Goal: Information Seeking & Learning: Learn about a topic

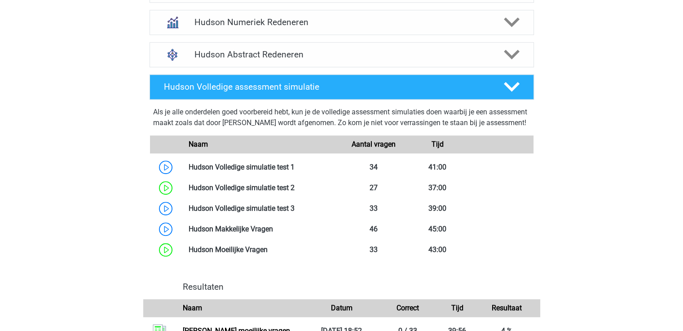
scroll to position [718, 0]
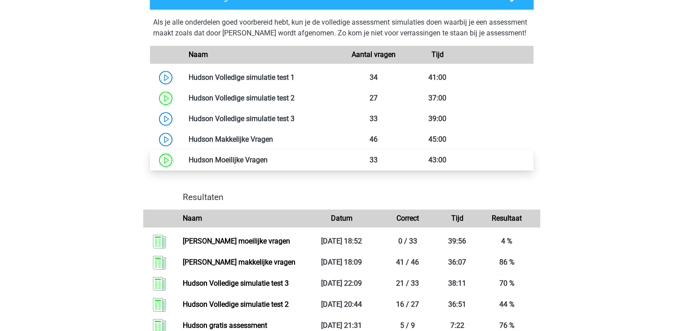
click at [268, 164] on link at bounding box center [268, 160] width 0 height 9
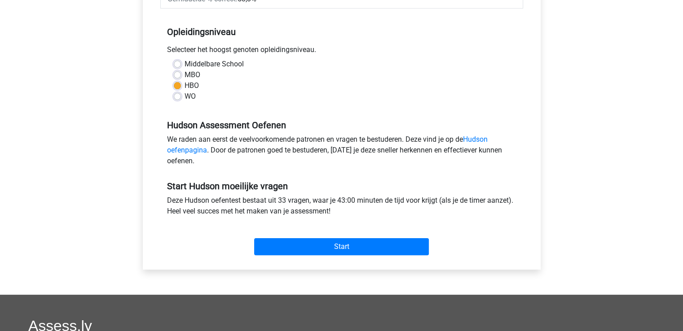
scroll to position [225, 0]
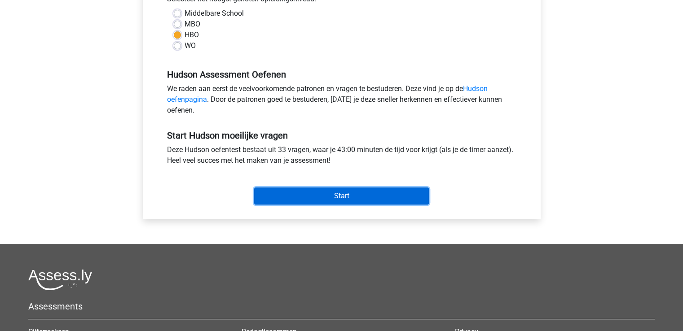
click at [340, 196] on input "Start" at bounding box center [341, 196] width 175 height 17
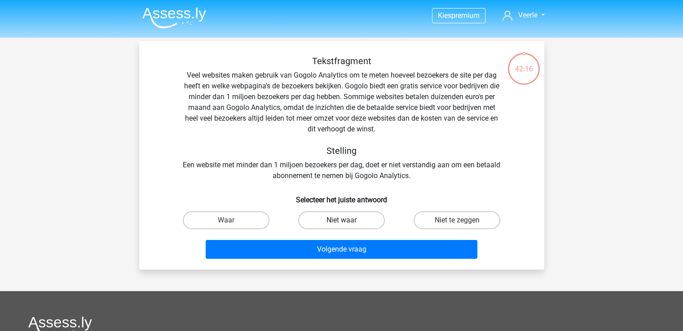
click at [354, 223] on label "Niet waar" at bounding box center [341, 221] width 87 height 18
click at [347, 223] on input "Niet waar" at bounding box center [344, 223] width 6 height 6
radio input "true"
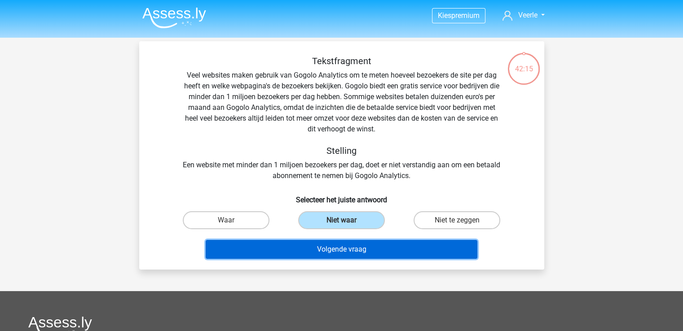
click at [351, 251] on button "Volgende vraag" at bounding box center [342, 249] width 272 height 19
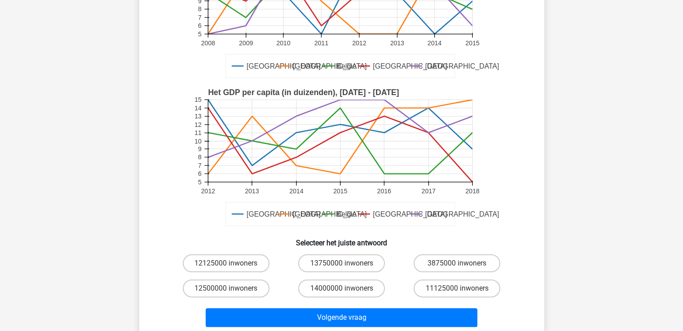
scroll to position [180, 0]
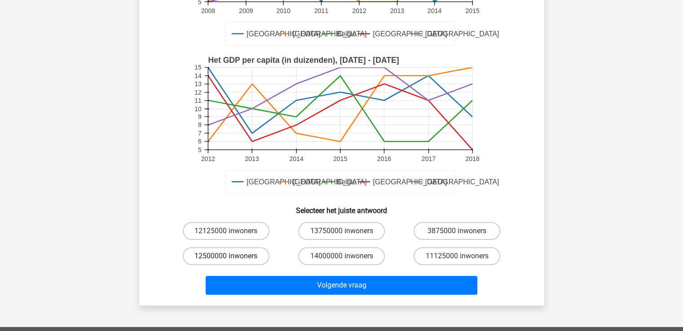
click at [227, 256] on label "12500000 inwoners" at bounding box center [226, 256] width 87 height 18
click at [227, 256] on input "12500000 inwoners" at bounding box center [229, 259] width 6 height 6
radio input "true"
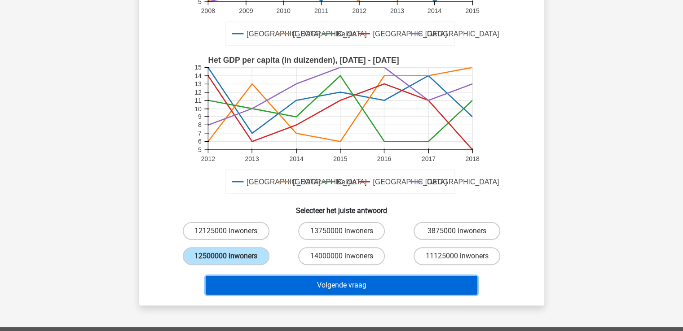
click at [411, 293] on button "Volgende vraag" at bounding box center [342, 285] width 272 height 19
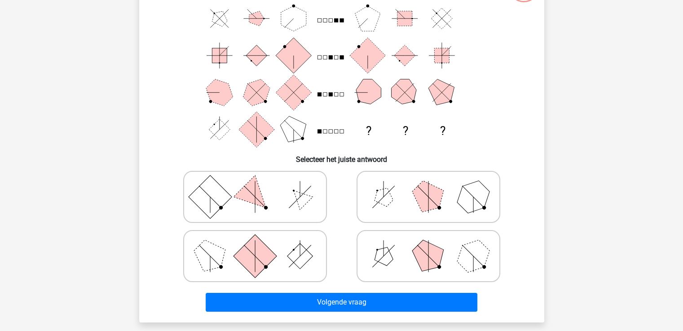
scroll to position [41, 0]
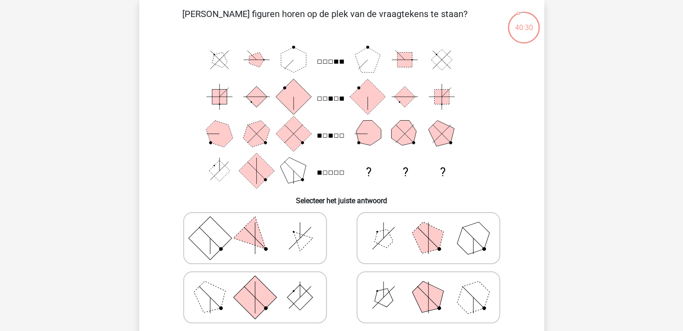
click at [427, 238] on polygon at bounding box center [427, 238] width 43 height 43
click at [428, 227] on input "radio" at bounding box center [431, 224] width 6 height 6
radio input "true"
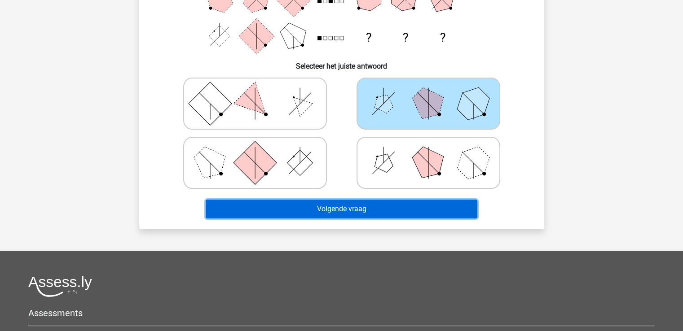
click at [362, 210] on button "Volgende vraag" at bounding box center [342, 209] width 272 height 19
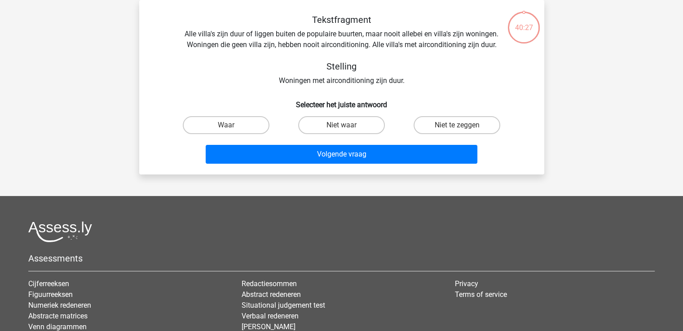
scroll to position [0, 0]
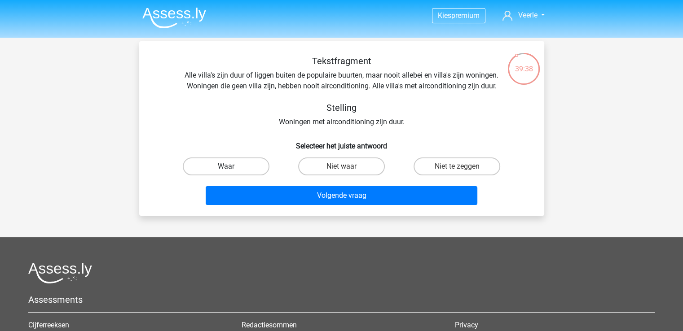
click at [219, 169] on label "Waar" at bounding box center [226, 167] width 87 height 18
click at [226, 169] on input "Waar" at bounding box center [229, 170] width 6 height 6
radio input "true"
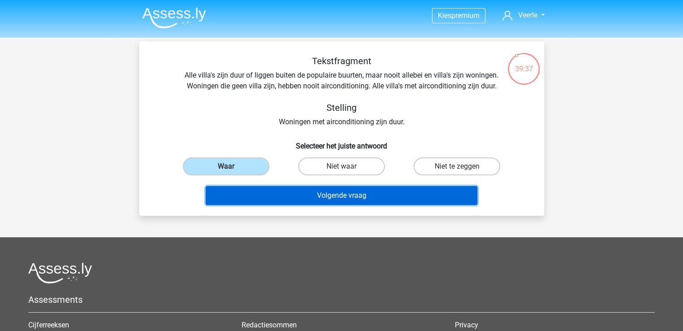
click at [324, 199] on button "Volgende vraag" at bounding box center [342, 195] width 272 height 19
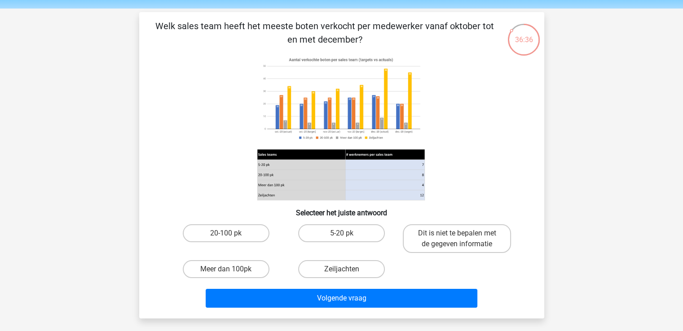
scroll to position [45, 0]
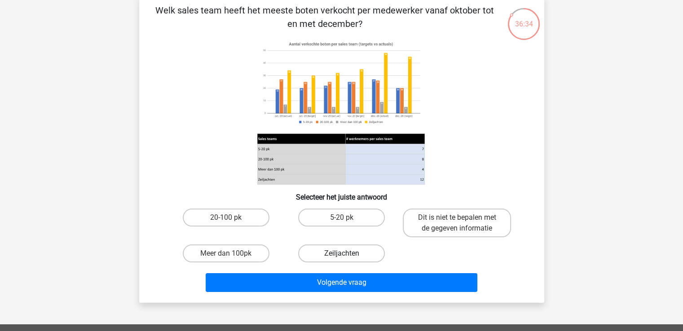
click at [336, 252] on label "Zeiljachten" at bounding box center [341, 254] width 87 height 18
click at [341, 254] on input "Zeiljachten" at bounding box center [344, 257] width 6 height 6
radio input "true"
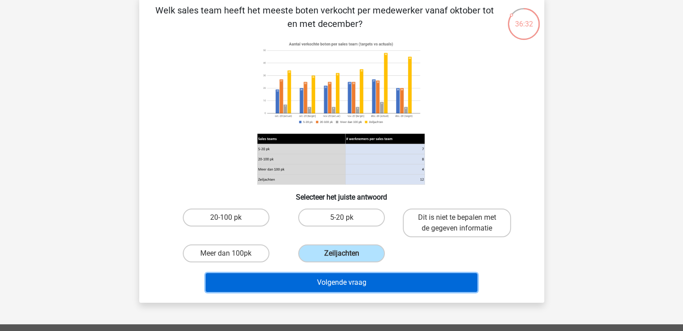
click at [343, 278] on button "Volgende vraag" at bounding box center [342, 282] width 272 height 19
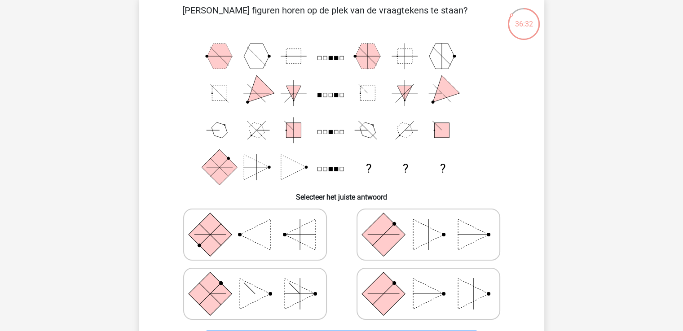
scroll to position [41, 0]
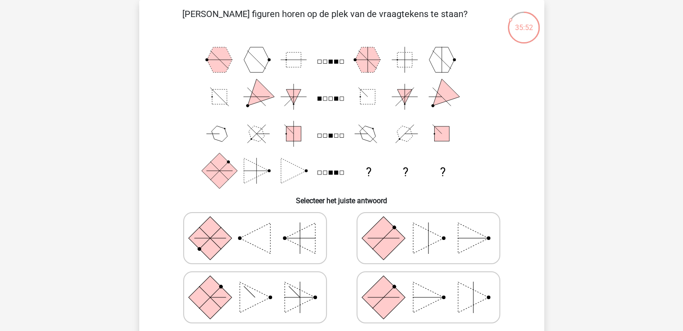
click at [451, 241] on icon at bounding box center [428, 238] width 135 height 45
click at [434, 227] on input "radio" at bounding box center [431, 224] width 6 height 6
radio input "true"
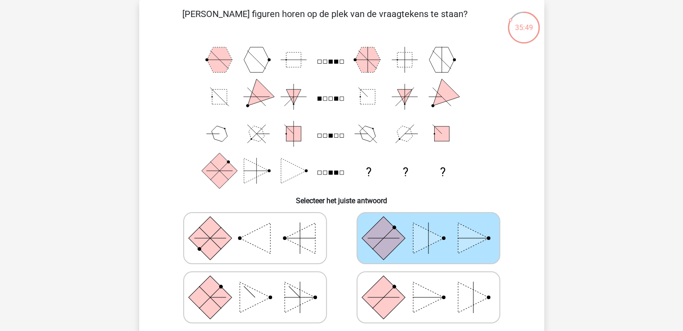
scroll to position [86, 0]
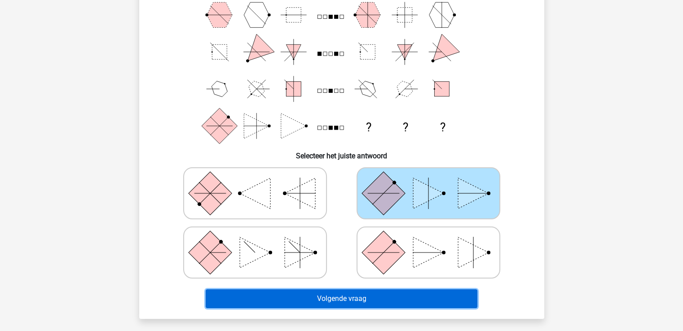
click at [353, 299] on button "Volgende vraag" at bounding box center [342, 299] width 272 height 19
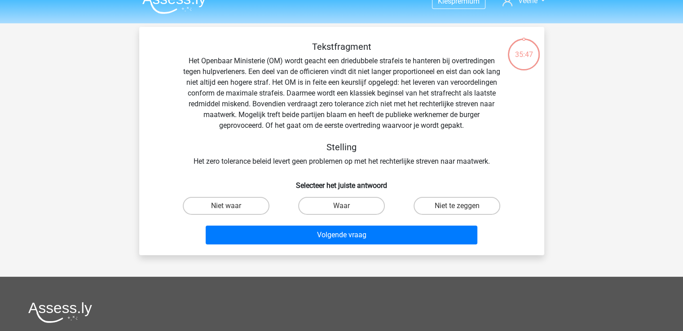
scroll to position [0, 0]
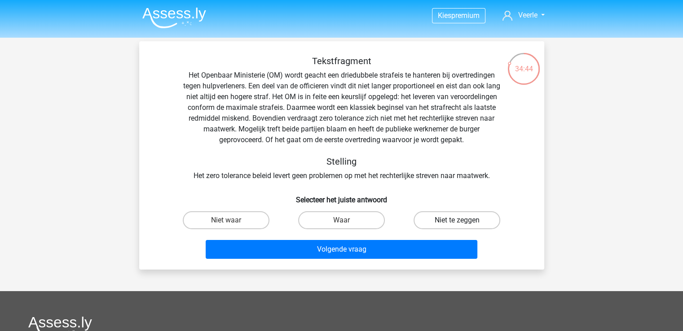
click at [456, 220] on label "Niet te zeggen" at bounding box center [457, 221] width 87 height 18
click at [457, 220] on input "Niet te zeggen" at bounding box center [460, 223] width 6 height 6
radio input "true"
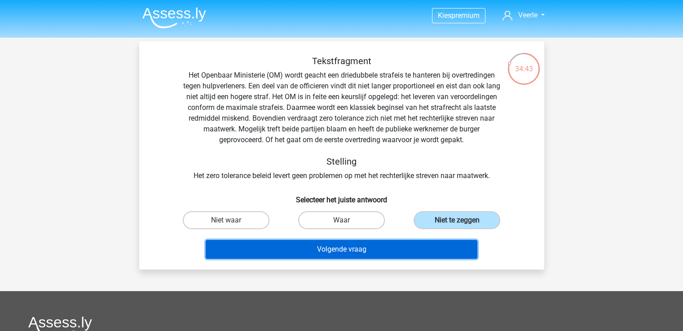
click at [334, 252] on button "Volgende vraag" at bounding box center [342, 249] width 272 height 19
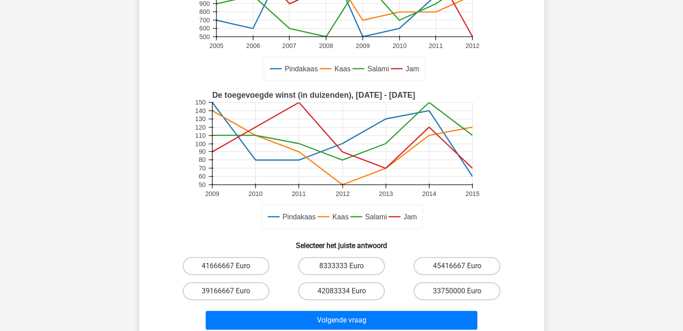
scroll to position [221, 0]
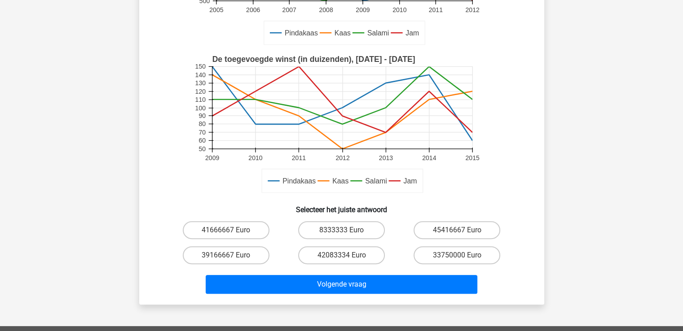
click at [227, 232] on input "41666667 Euro" at bounding box center [229, 233] width 6 height 6
radio input "true"
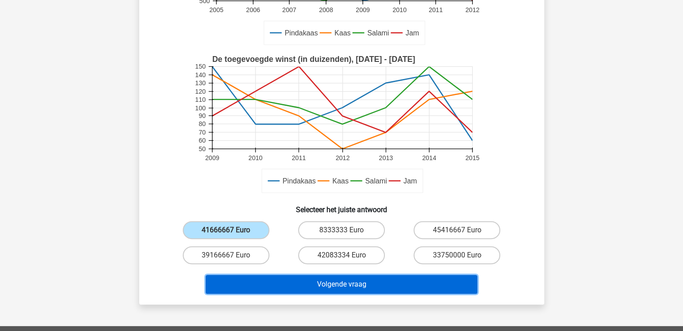
click at [353, 287] on button "Volgende vraag" at bounding box center [342, 284] width 272 height 19
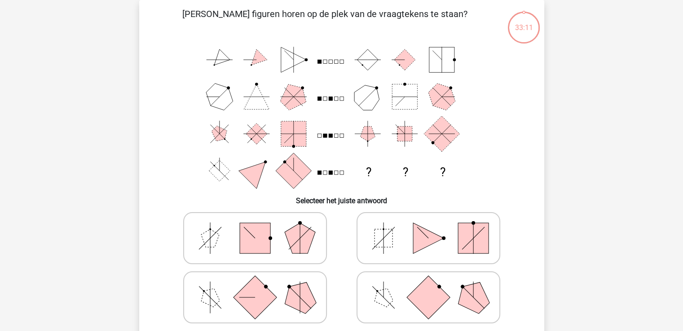
scroll to position [41, 0]
click at [223, 304] on icon at bounding box center [255, 297] width 135 height 45
click at [255, 287] on input "radio" at bounding box center [258, 284] width 6 height 6
radio input "true"
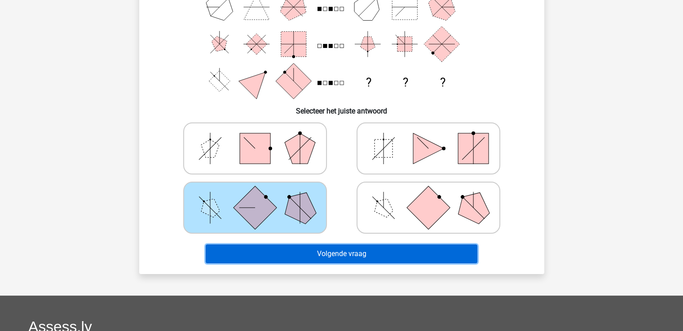
click at [372, 253] on button "Volgende vraag" at bounding box center [342, 254] width 272 height 19
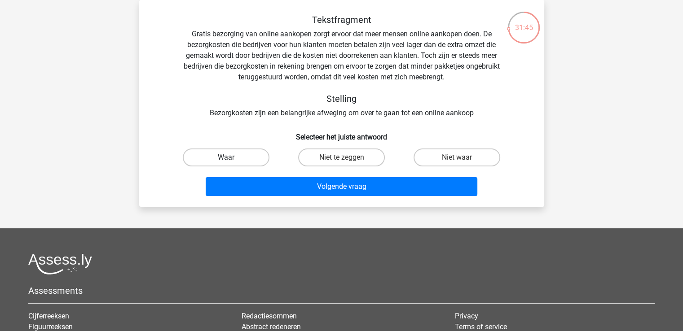
click at [211, 156] on label "Waar" at bounding box center [226, 158] width 87 height 18
click at [226, 158] on input "Waar" at bounding box center [229, 161] width 6 height 6
radio input "true"
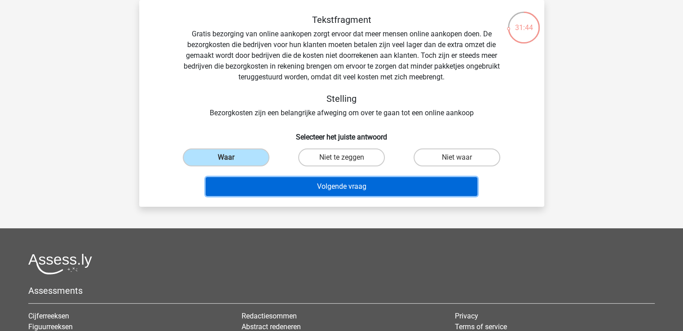
click at [300, 186] on button "Volgende vraag" at bounding box center [342, 186] width 272 height 19
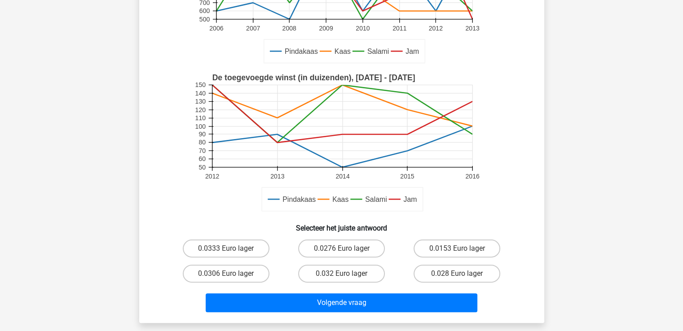
scroll to position [176, 0]
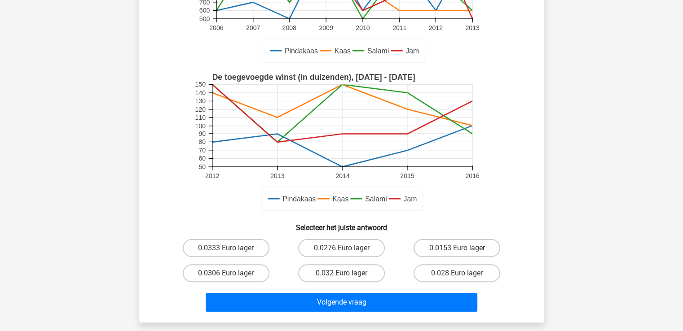
drag, startPoint x: 225, startPoint y: 252, endPoint x: 270, endPoint y: 278, distance: 51.5
click at [225, 252] on div "0.0333 Euro lager" at bounding box center [226, 248] width 108 height 18
click at [226, 247] on label "0.0333 Euro lager" at bounding box center [226, 248] width 87 height 18
click at [226, 248] on input "0.0333 Euro lager" at bounding box center [229, 251] width 6 height 6
radio input "true"
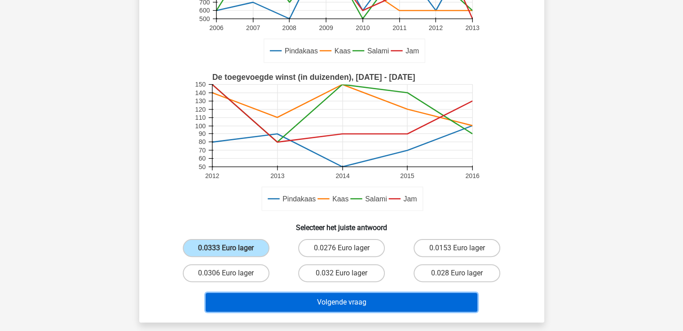
click at [340, 300] on button "Volgende vraag" at bounding box center [342, 302] width 272 height 19
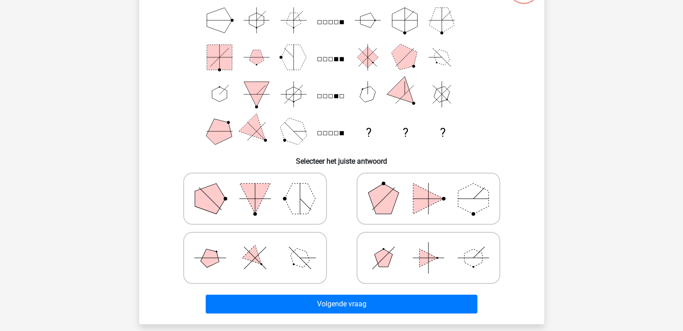
scroll to position [41, 0]
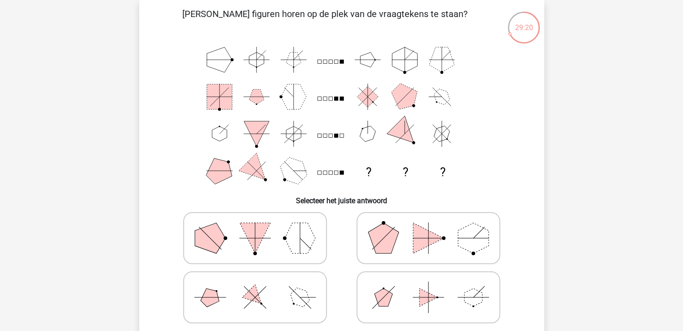
click at [243, 291] on icon at bounding box center [255, 297] width 135 height 45
click at [255, 287] on input "radio" at bounding box center [258, 284] width 6 height 6
radio input "true"
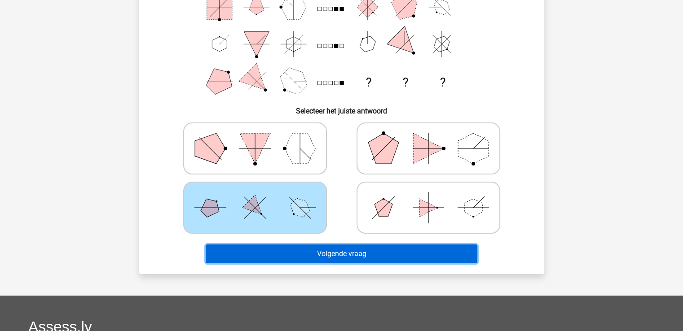
click at [377, 252] on button "Volgende vraag" at bounding box center [342, 254] width 272 height 19
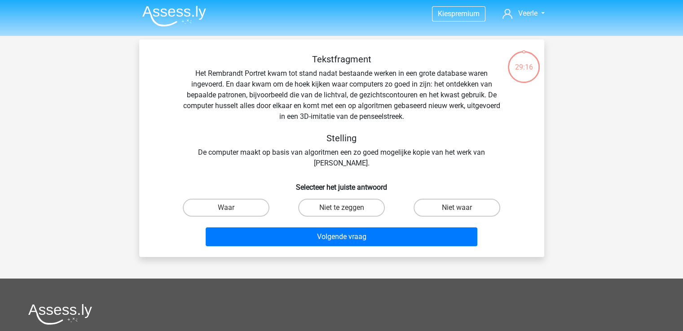
scroll to position [0, 0]
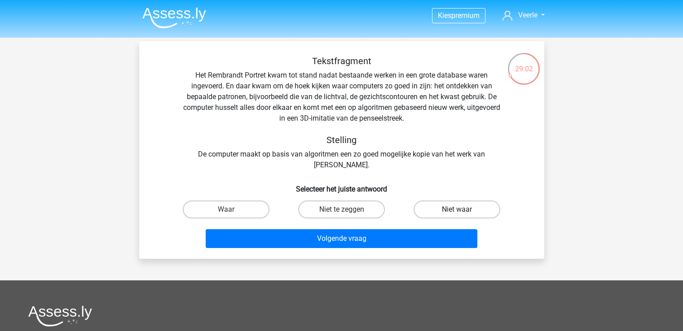
click at [451, 213] on label "Niet waar" at bounding box center [457, 210] width 87 height 18
click at [457, 213] on input "Niet waar" at bounding box center [460, 213] width 6 height 6
radio input "true"
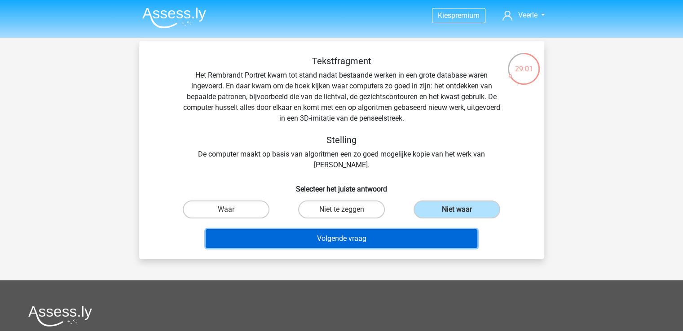
click at [337, 237] on button "Volgende vraag" at bounding box center [342, 238] width 272 height 19
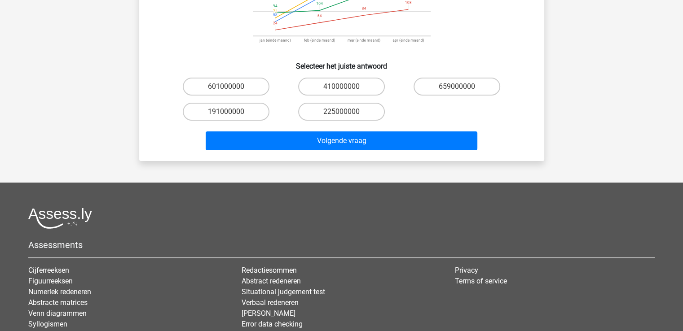
scroll to position [131, 0]
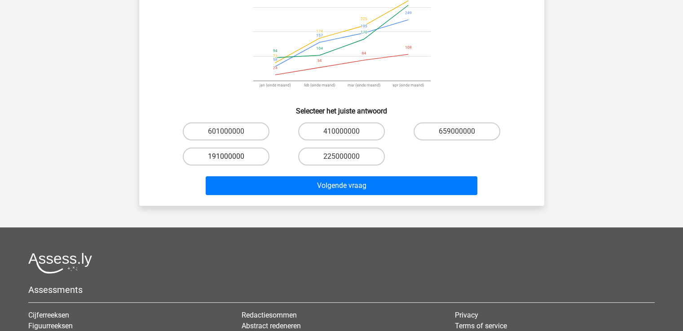
click at [237, 148] on label "191000000" at bounding box center [226, 157] width 87 height 18
click at [232, 157] on input "191000000" at bounding box center [229, 160] width 6 height 6
radio input "true"
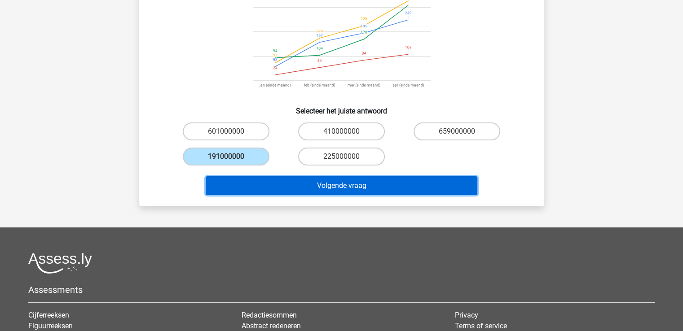
click at [314, 181] on button "Volgende vraag" at bounding box center [342, 185] width 272 height 19
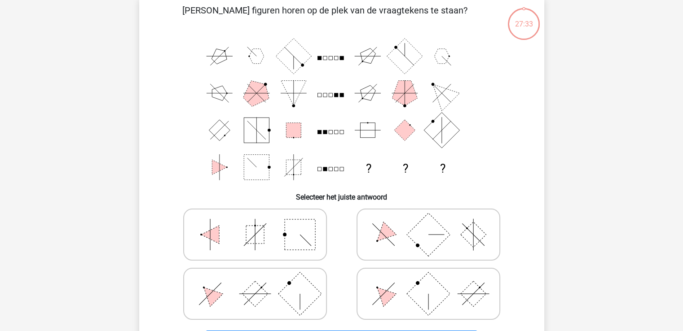
scroll to position [41, 0]
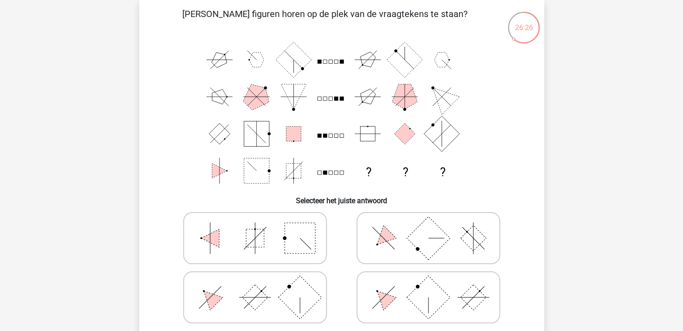
click at [404, 243] on icon at bounding box center [428, 238] width 135 height 45
click at [428, 227] on input "radio" at bounding box center [431, 224] width 6 height 6
radio input "true"
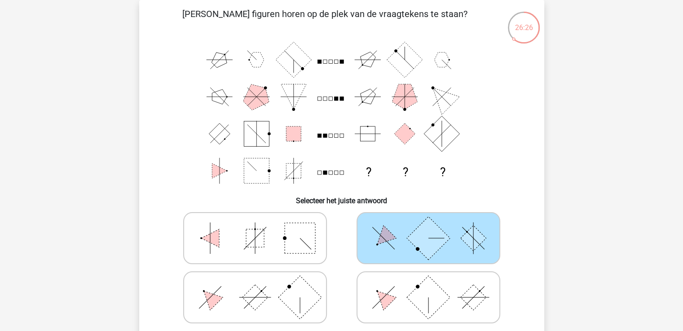
scroll to position [176, 0]
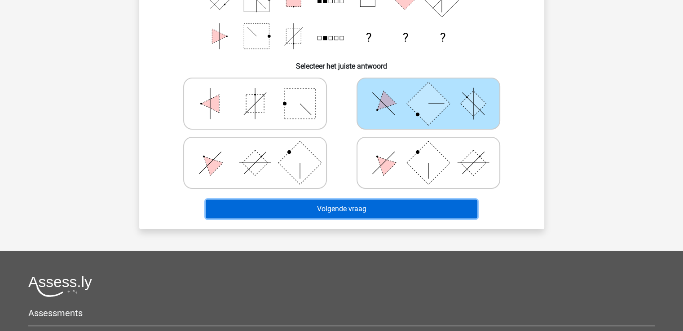
click at [327, 211] on button "Volgende vraag" at bounding box center [342, 209] width 272 height 19
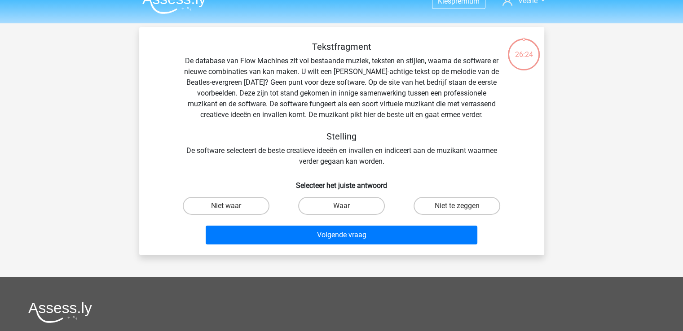
scroll to position [0, 0]
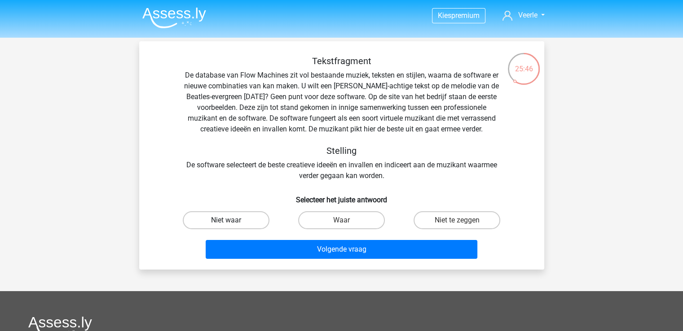
click at [240, 222] on label "Niet waar" at bounding box center [226, 221] width 87 height 18
click at [232, 222] on input "Niet waar" at bounding box center [229, 223] width 6 height 6
radio input "true"
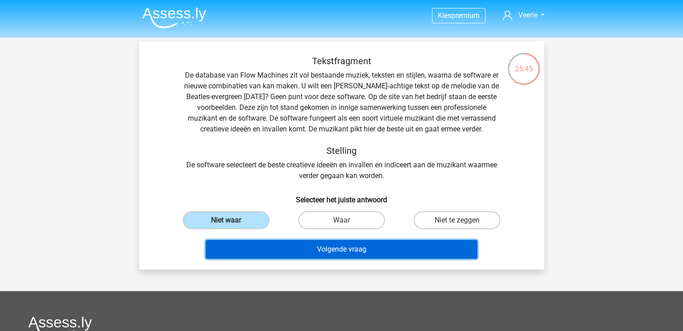
click at [351, 247] on button "Volgende vraag" at bounding box center [342, 249] width 272 height 19
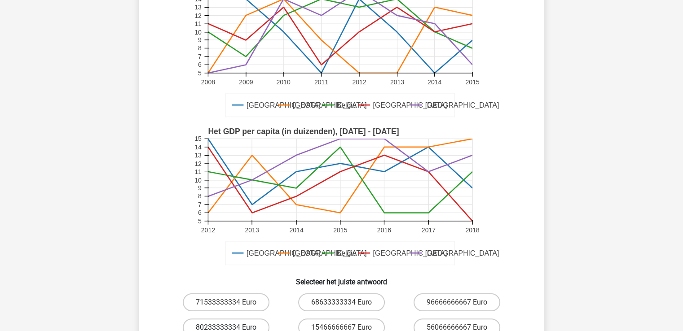
scroll to position [131, 0]
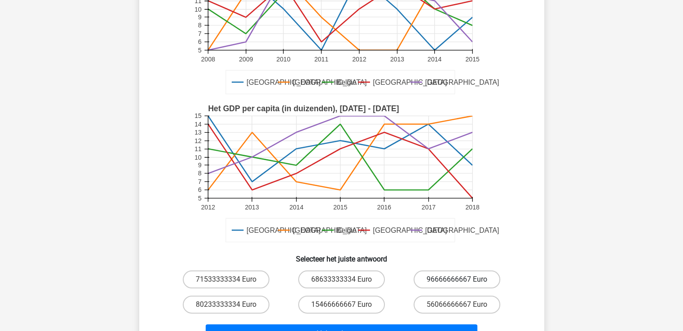
click at [433, 277] on label "96666666667 Euro" at bounding box center [457, 280] width 87 height 18
click at [457, 280] on input "96666666667 Euro" at bounding box center [460, 283] width 6 height 6
radio input "true"
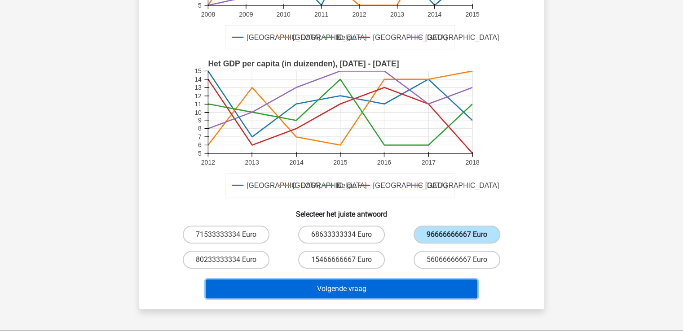
click at [326, 291] on button "Volgende vraag" at bounding box center [342, 289] width 272 height 19
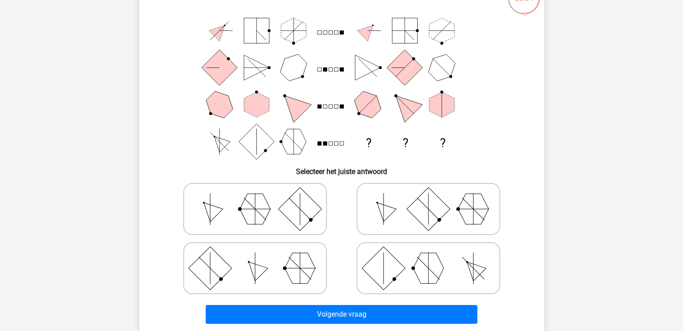
scroll to position [86, 0]
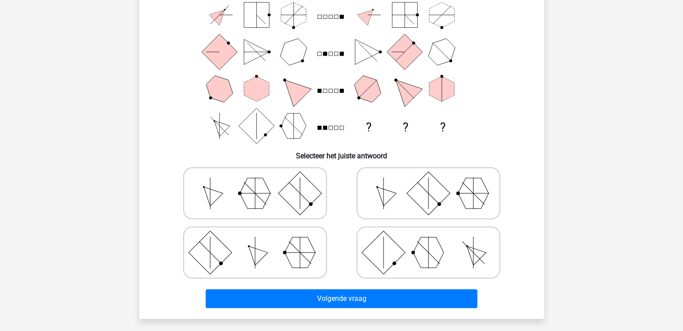
click at [381, 260] on rect at bounding box center [382, 252] width 43 height 43
click at [428, 242] on input "radio" at bounding box center [431, 239] width 6 height 6
radio input "true"
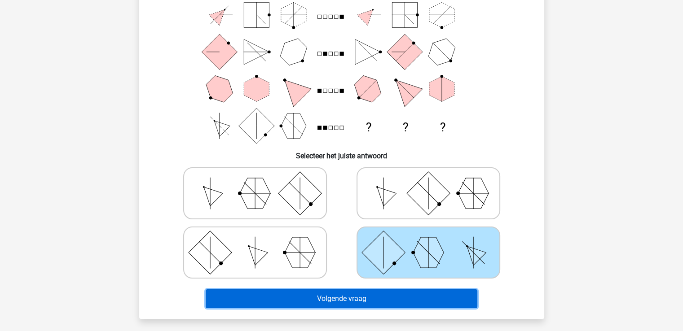
click at [343, 299] on button "Volgende vraag" at bounding box center [342, 299] width 272 height 19
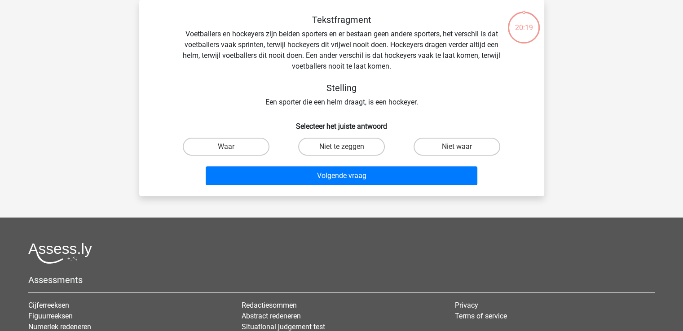
scroll to position [0, 0]
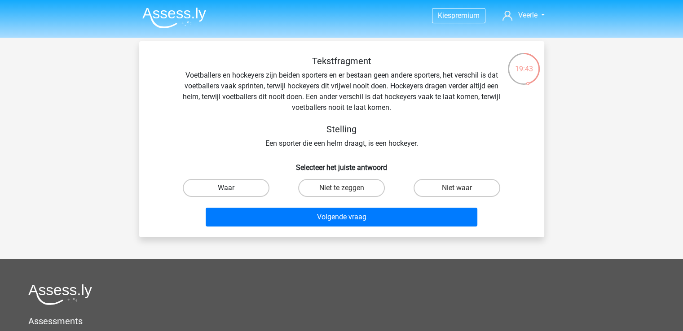
click at [251, 185] on label "Waar" at bounding box center [226, 188] width 87 height 18
click at [232, 188] on input "Waar" at bounding box center [229, 191] width 6 height 6
radio input "true"
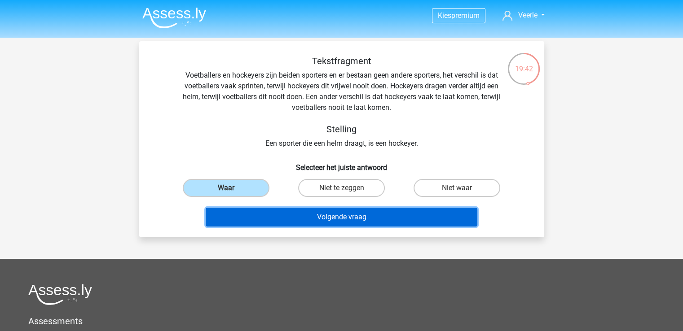
click at [338, 217] on button "Volgende vraag" at bounding box center [342, 217] width 272 height 19
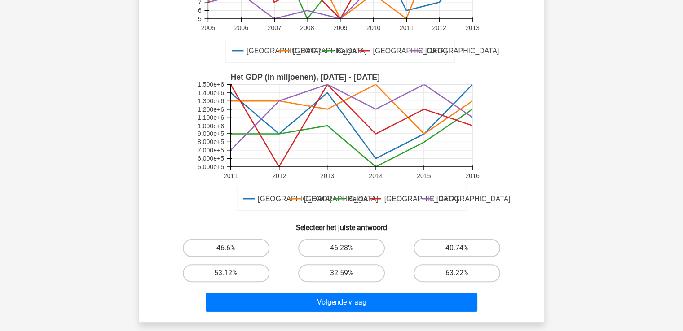
scroll to position [176, 0]
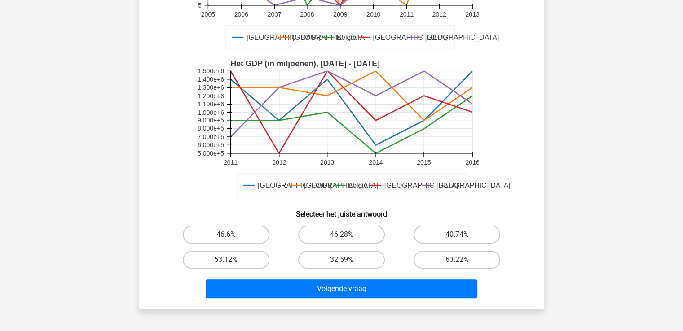
click at [212, 264] on label "53.12%" at bounding box center [226, 260] width 87 height 18
click at [226, 264] on input "53.12%" at bounding box center [229, 263] width 6 height 6
radio input "true"
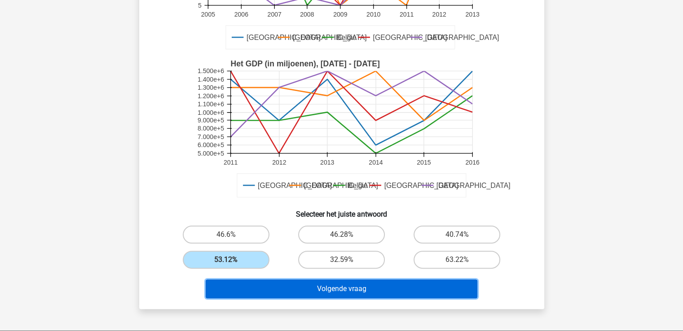
click at [324, 293] on button "Volgende vraag" at bounding box center [342, 289] width 272 height 19
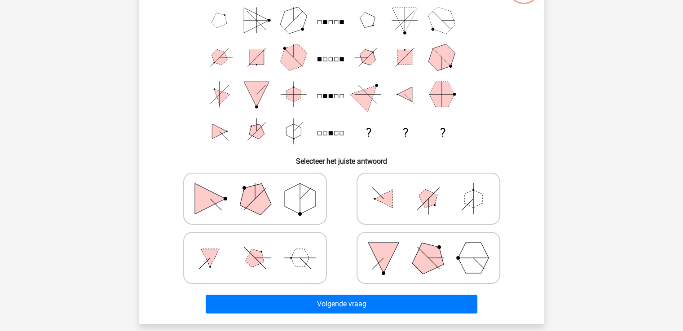
scroll to position [41, 0]
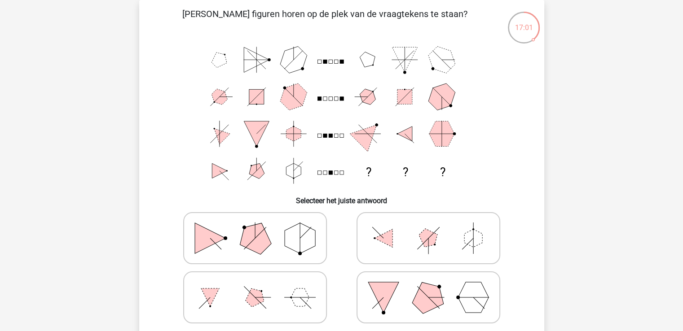
click at [243, 241] on polygon at bounding box center [254, 238] width 43 height 43
click at [255, 227] on input "radio" at bounding box center [258, 224] width 6 height 6
radio input "true"
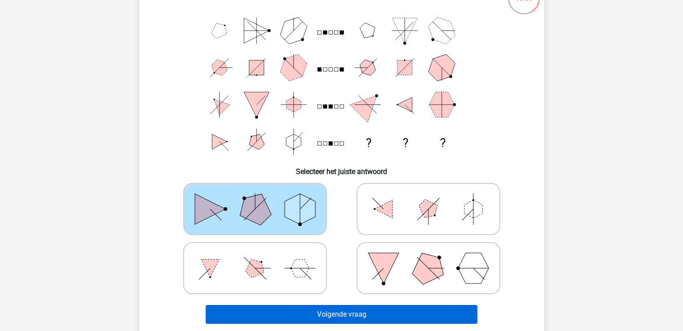
scroll to position [131, 0]
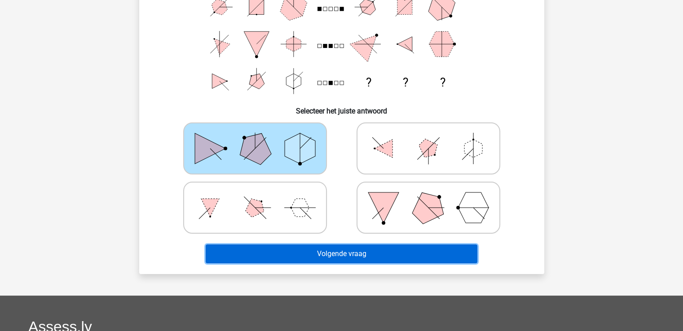
click at [359, 255] on button "Volgende vraag" at bounding box center [342, 254] width 272 height 19
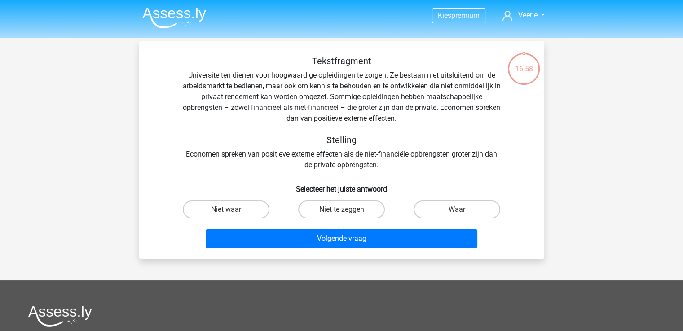
scroll to position [0, 0]
click at [231, 209] on label "Niet waar" at bounding box center [226, 210] width 87 height 18
click at [231, 210] on input "Niet waar" at bounding box center [229, 213] width 6 height 6
radio input "true"
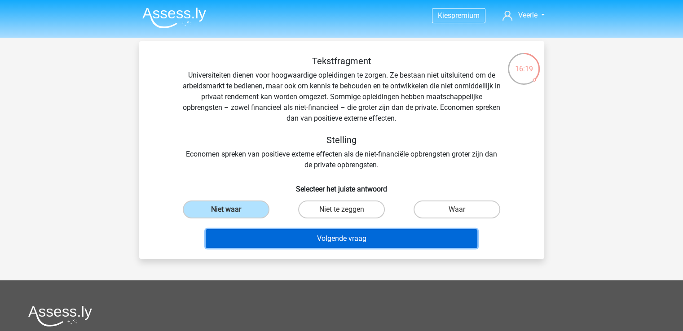
click at [334, 241] on button "Volgende vraag" at bounding box center [342, 238] width 272 height 19
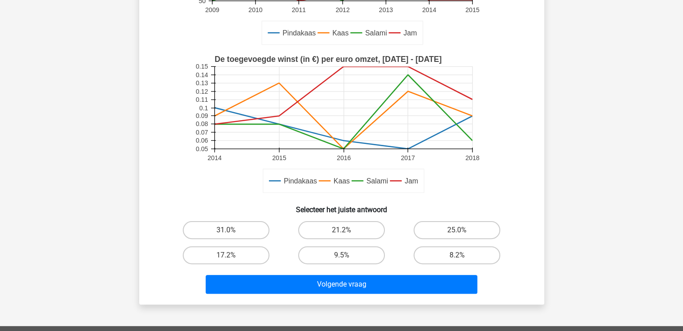
scroll to position [221, 0]
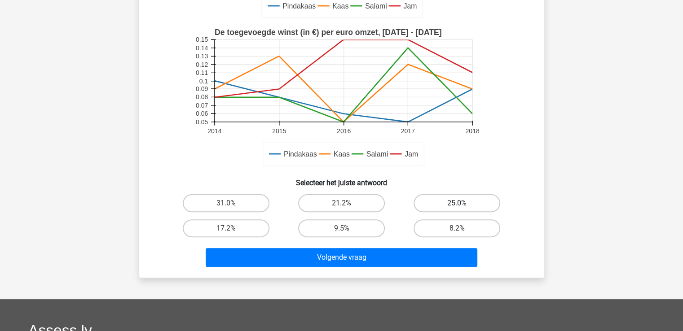
click at [446, 198] on label "25.0%" at bounding box center [457, 203] width 87 height 18
click at [457, 203] on input "25.0%" at bounding box center [460, 206] width 6 height 6
radio input "true"
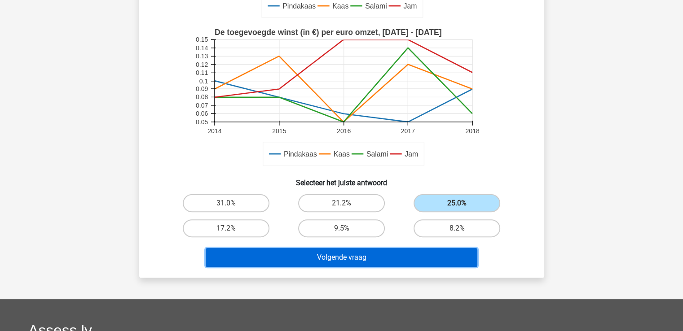
click at [327, 256] on button "Volgende vraag" at bounding box center [342, 257] width 272 height 19
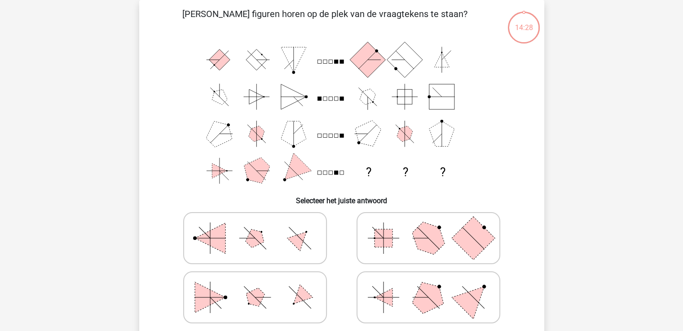
scroll to position [41, 0]
click at [224, 298] on circle at bounding box center [226, 298] width 4 height 4
click at [255, 287] on input "radio" at bounding box center [258, 284] width 6 height 6
radio input "true"
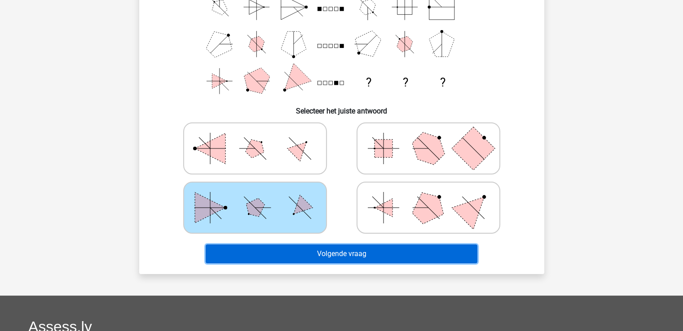
click at [338, 254] on button "Volgende vraag" at bounding box center [342, 254] width 272 height 19
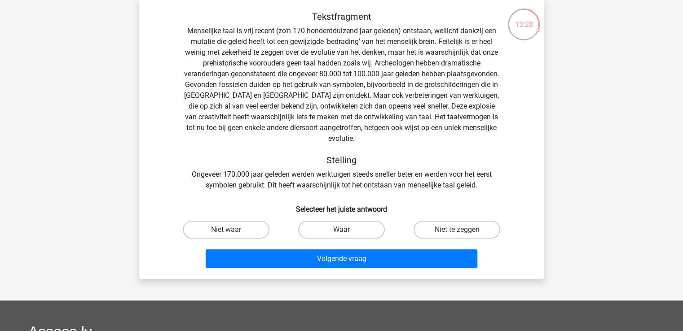
scroll to position [45, 0]
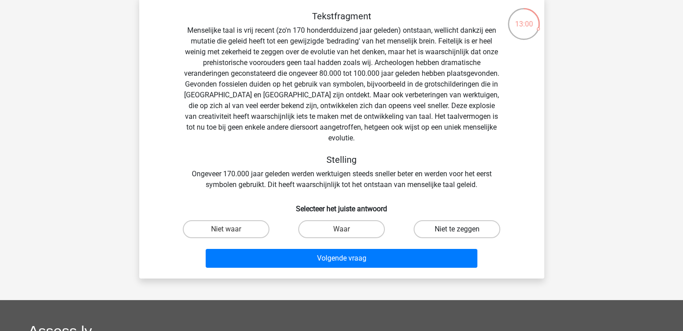
click at [451, 220] on label "Niet te zeggen" at bounding box center [457, 229] width 87 height 18
click at [457, 229] on input "Niet te zeggen" at bounding box center [460, 232] width 6 height 6
radio input "true"
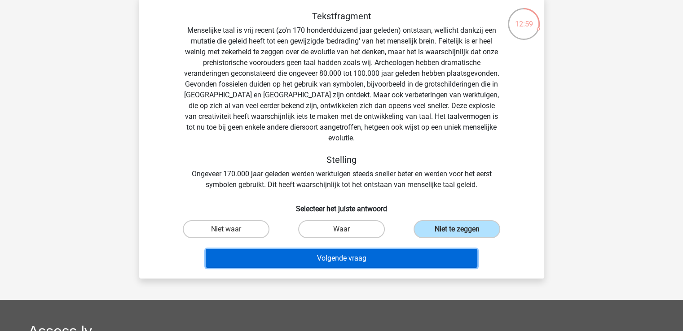
click at [335, 251] on button "Volgende vraag" at bounding box center [342, 258] width 272 height 19
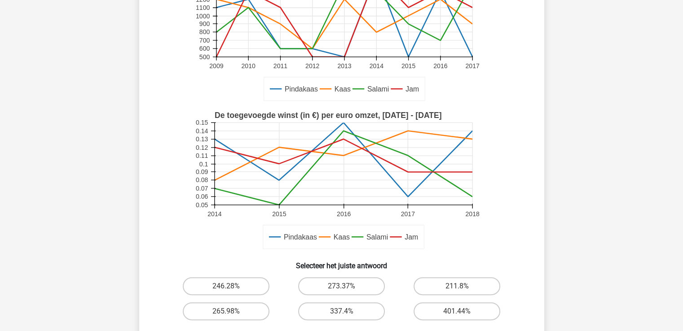
scroll to position [176, 0]
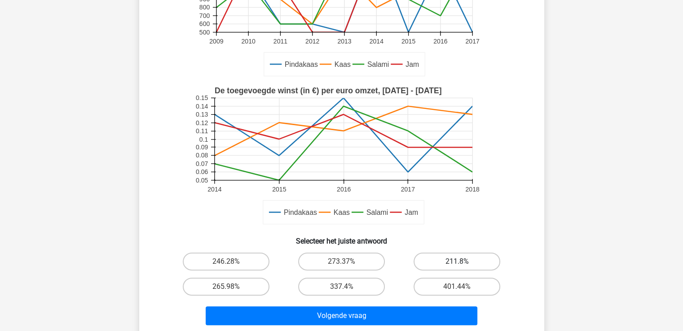
click at [451, 259] on label "211.8%" at bounding box center [457, 262] width 87 height 18
click at [457, 262] on input "211.8%" at bounding box center [460, 265] width 6 height 6
radio input "true"
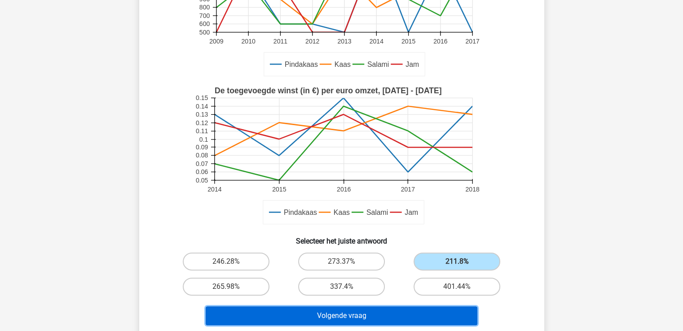
click at [352, 315] on button "Volgende vraag" at bounding box center [342, 316] width 272 height 19
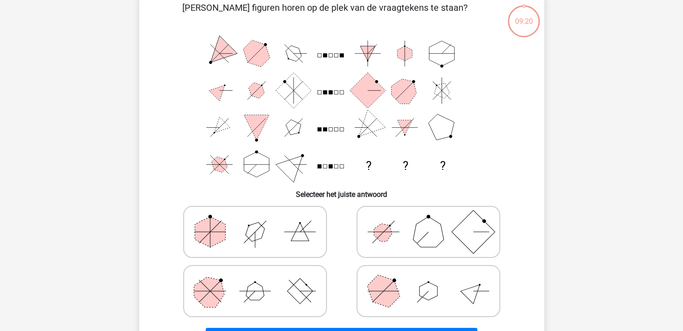
scroll to position [41, 0]
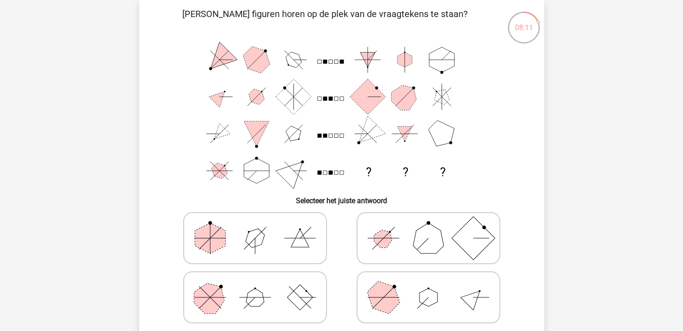
click at [410, 299] on icon at bounding box center [428, 297] width 135 height 45
click at [428, 287] on input "radio" at bounding box center [431, 284] width 6 height 6
radio input "true"
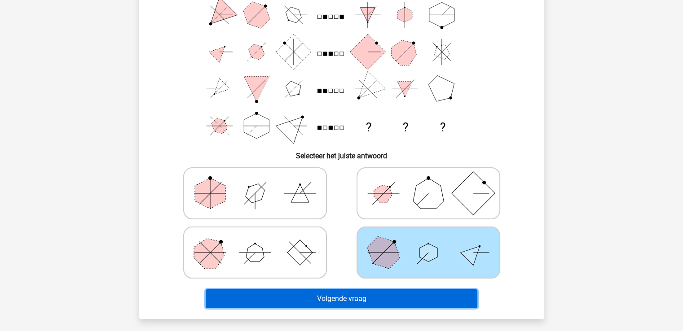
click at [342, 300] on button "Volgende vraag" at bounding box center [342, 299] width 272 height 19
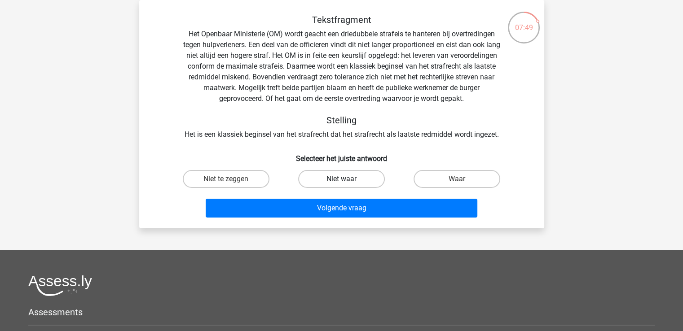
click at [331, 181] on label "Niet waar" at bounding box center [341, 179] width 87 height 18
click at [341, 181] on input "Niet waar" at bounding box center [344, 182] width 6 height 6
radio input "true"
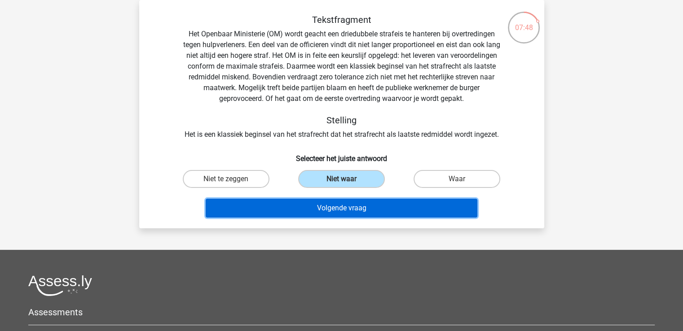
click at [342, 206] on button "Volgende vraag" at bounding box center [342, 208] width 272 height 19
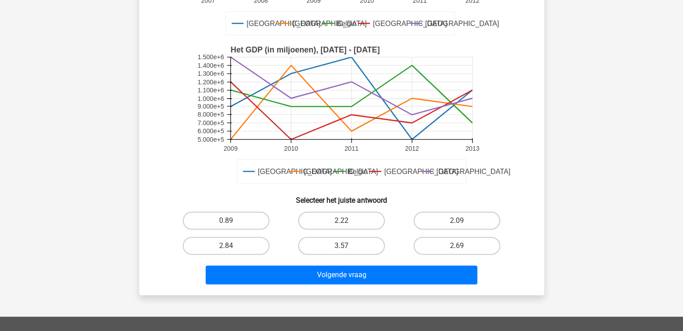
scroll to position [221, 0]
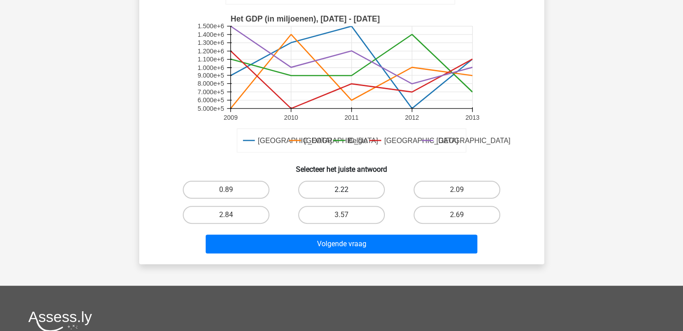
click at [352, 193] on label "2.22" at bounding box center [341, 190] width 87 height 18
click at [347, 193] on input "2.22" at bounding box center [344, 193] width 6 height 6
radio input "true"
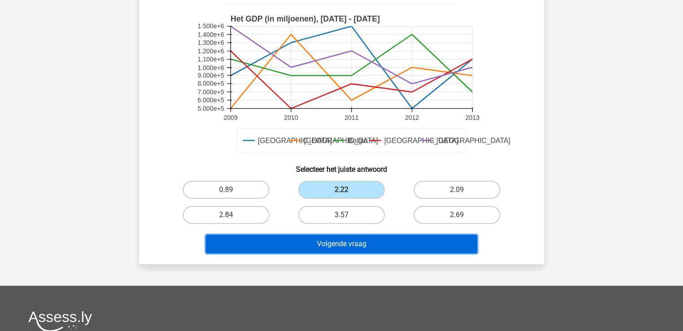
click at [332, 248] on button "Volgende vraag" at bounding box center [342, 244] width 272 height 19
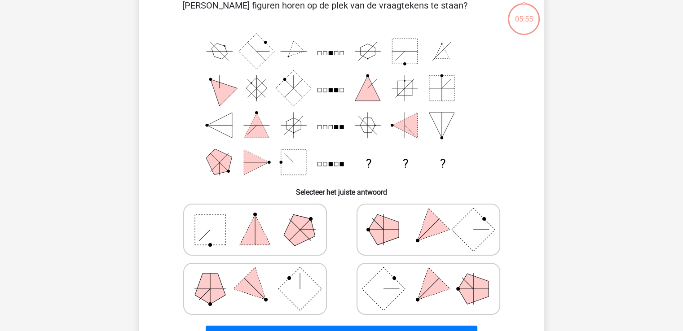
scroll to position [41, 0]
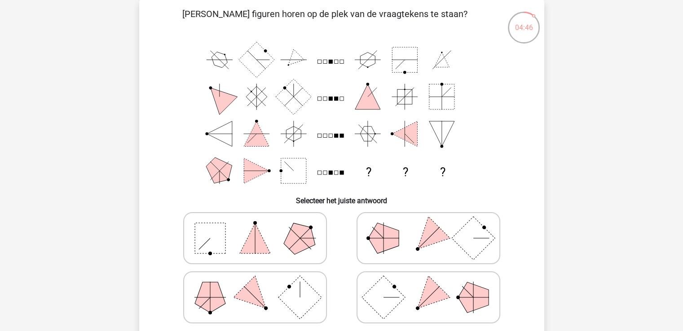
click at [225, 241] on icon at bounding box center [255, 238] width 135 height 45
click at [255, 227] on input "radio" at bounding box center [258, 224] width 6 height 6
radio input "true"
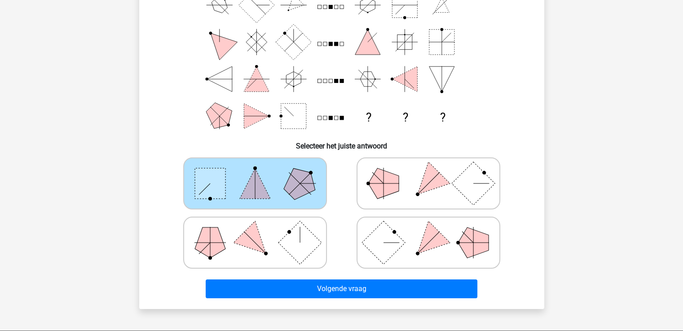
scroll to position [86, 0]
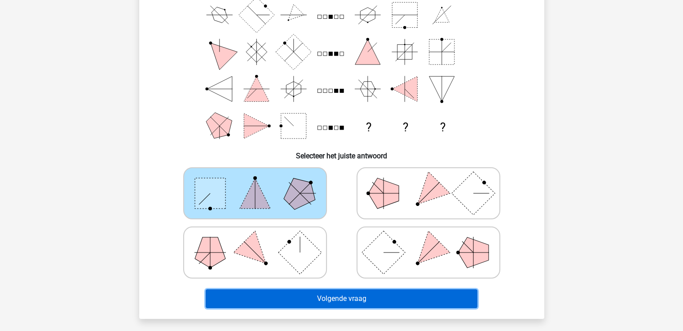
click at [338, 298] on button "Volgende vraag" at bounding box center [342, 299] width 272 height 19
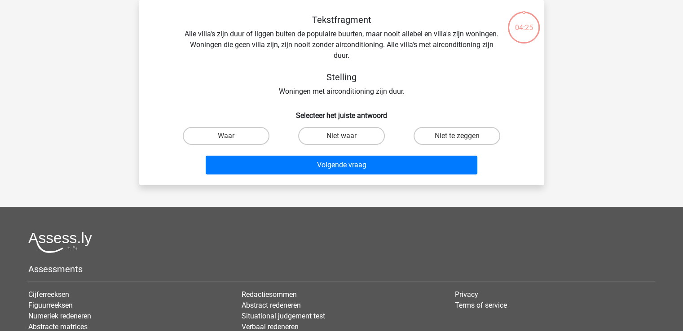
scroll to position [0, 0]
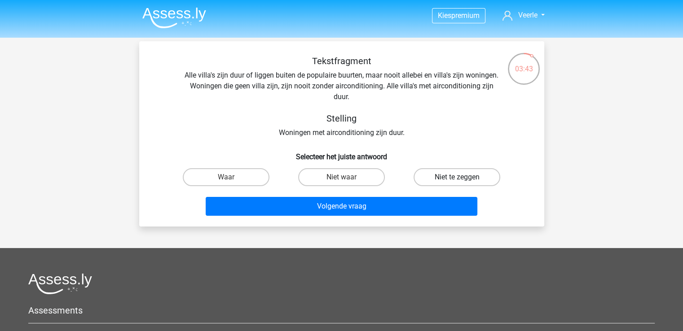
click at [467, 172] on label "Niet te zeggen" at bounding box center [457, 177] width 87 height 18
click at [463, 177] on input "Niet te zeggen" at bounding box center [460, 180] width 6 height 6
radio input "true"
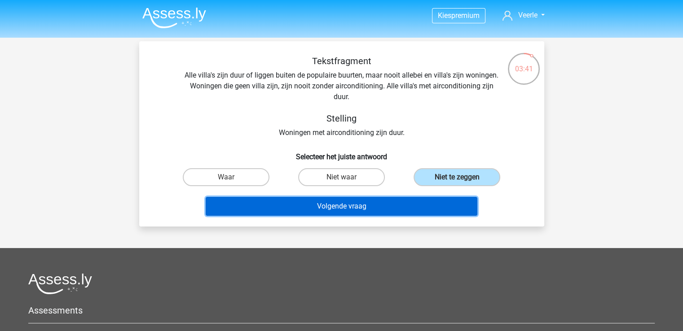
click at [327, 207] on button "Volgende vraag" at bounding box center [342, 206] width 272 height 19
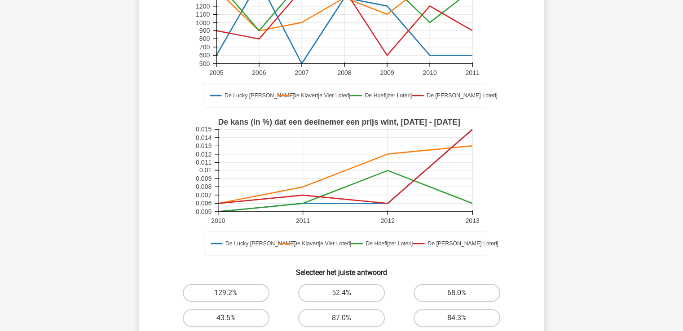
scroll to position [176, 0]
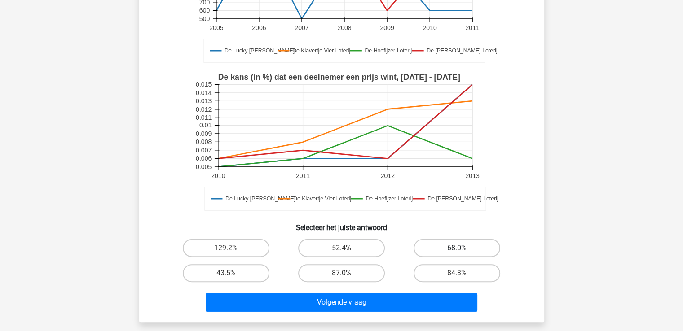
drag, startPoint x: 454, startPoint y: 245, endPoint x: 455, endPoint y: 251, distance: 6.8
click at [455, 245] on label "68.0%" at bounding box center [457, 248] width 87 height 18
click at [457, 248] on input "68.0%" at bounding box center [460, 251] width 6 height 6
radio input "true"
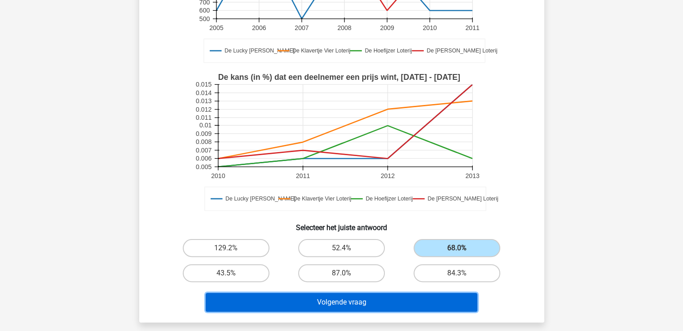
click at [344, 304] on button "Volgende vraag" at bounding box center [342, 302] width 272 height 19
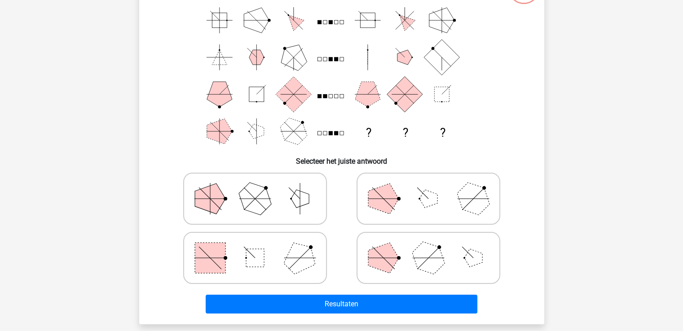
scroll to position [41, 0]
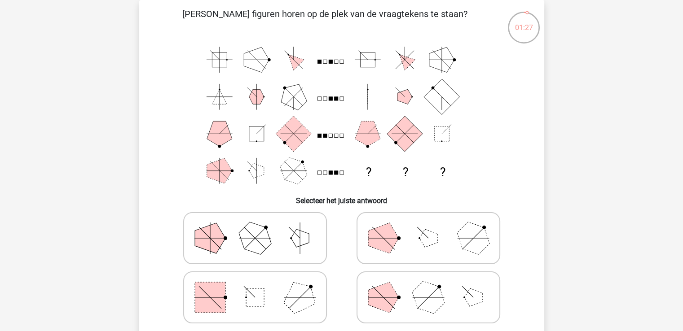
click at [229, 293] on icon at bounding box center [255, 297] width 135 height 45
click at [255, 287] on input "radio" at bounding box center [258, 284] width 6 height 6
radio input "true"
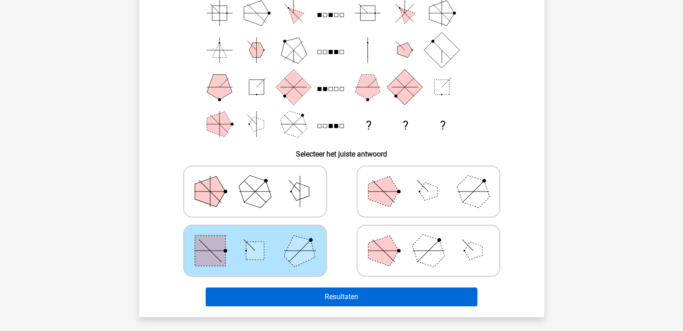
scroll to position [90, 0]
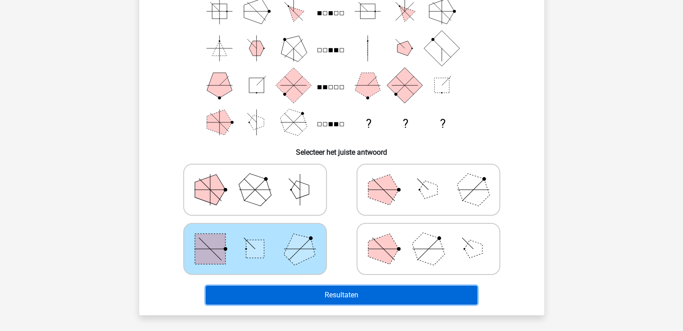
click at [332, 295] on button "Resultaten" at bounding box center [342, 295] width 272 height 19
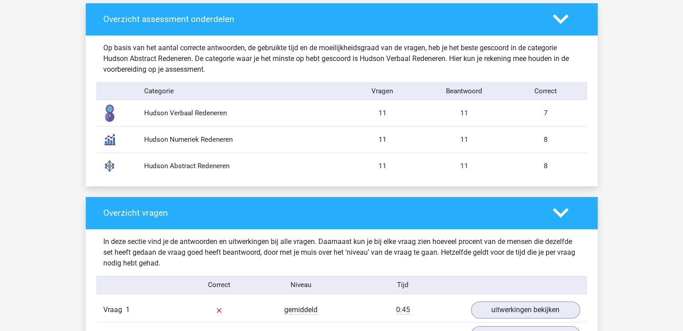
scroll to position [763, 0]
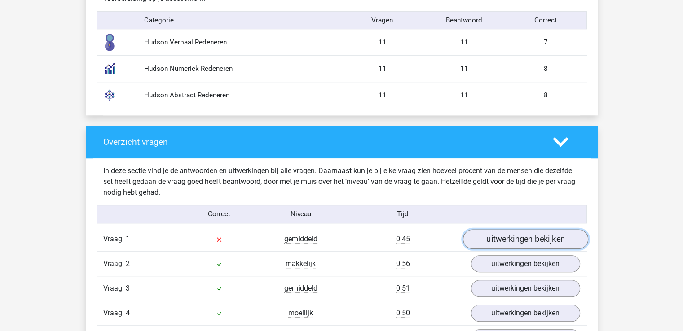
click at [493, 239] on link "uitwerkingen bekijken" at bounding box center [525, 239] width 125 height 20
